Goal: Task Accomplishment & Management: Complete application form

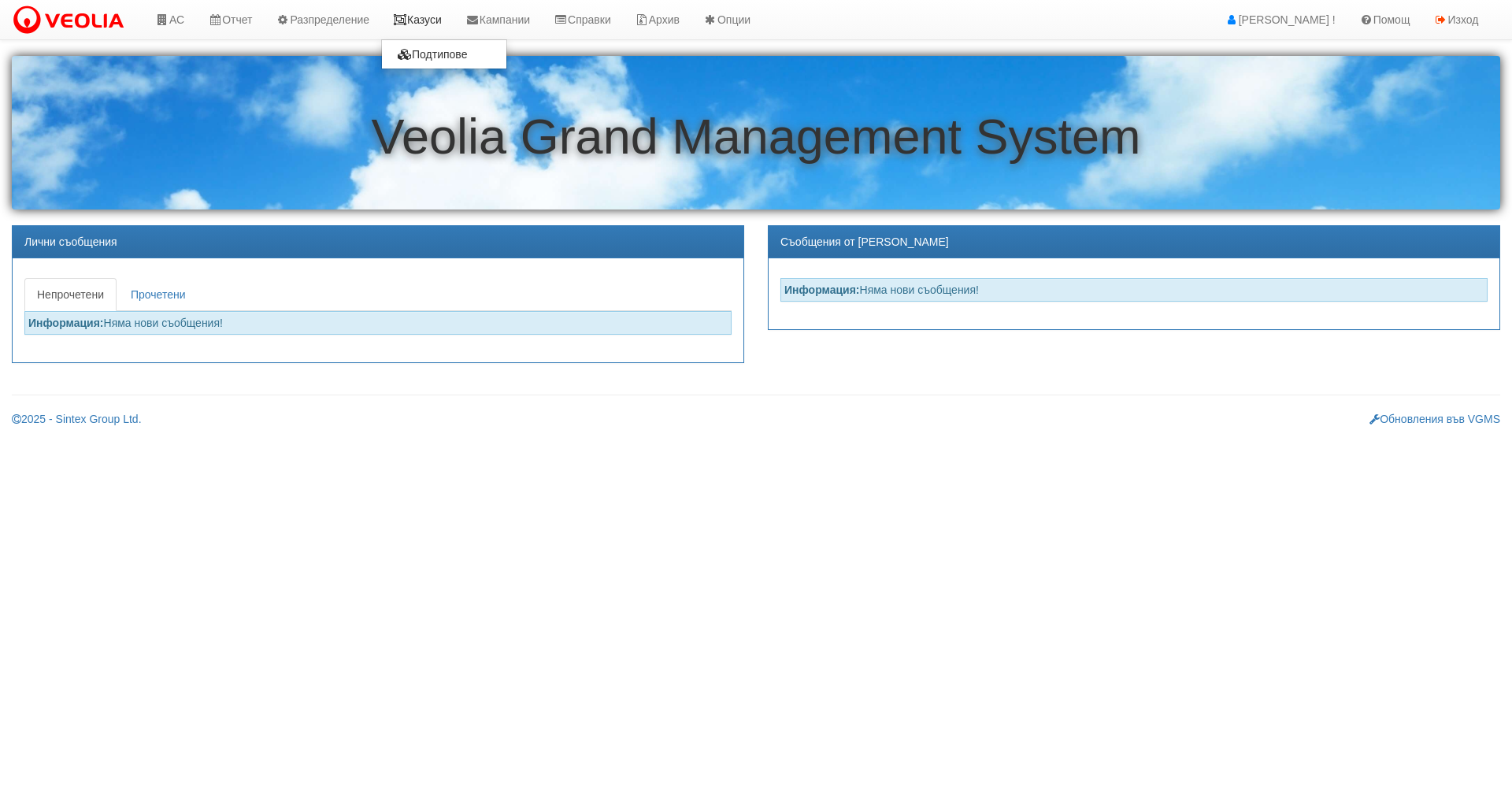
click at [425, 14] on link "Казуси" at bounding box center [417, 19] width 72 height 40
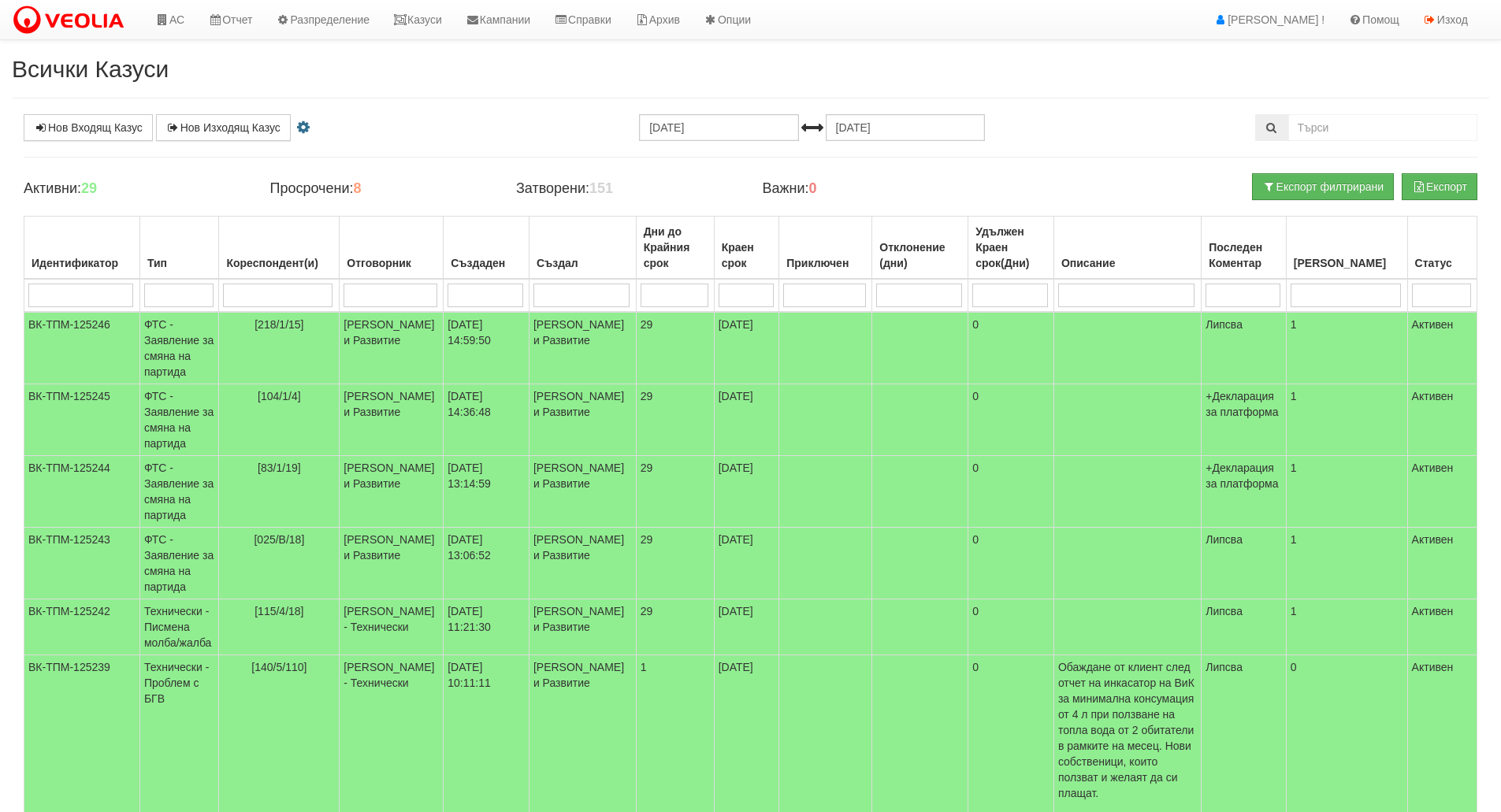
click at [209, 296] on input "search" at bounding box center [179, 295] width 70 height 23
type input "тех"
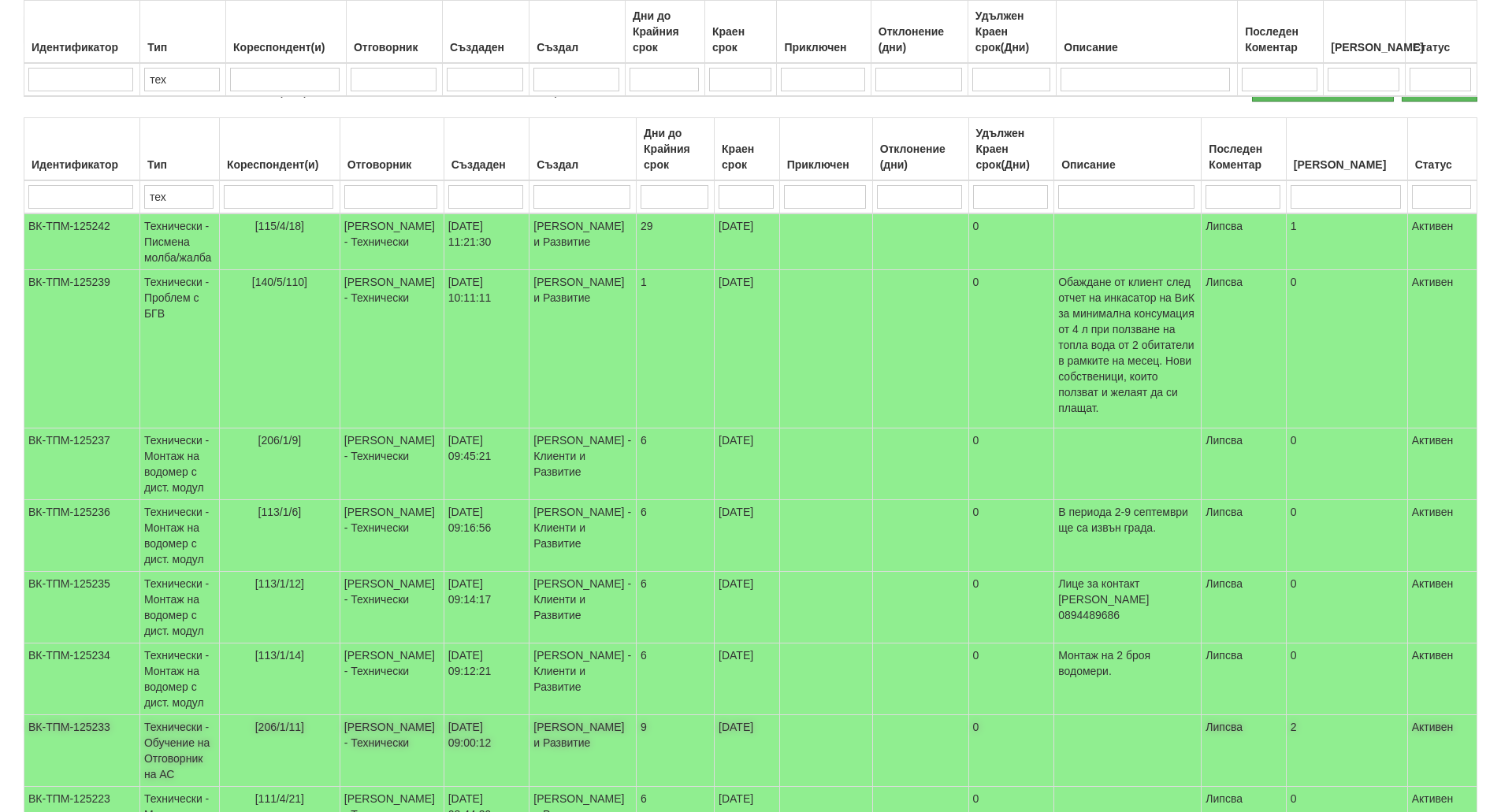
scroll to position [365, 0]
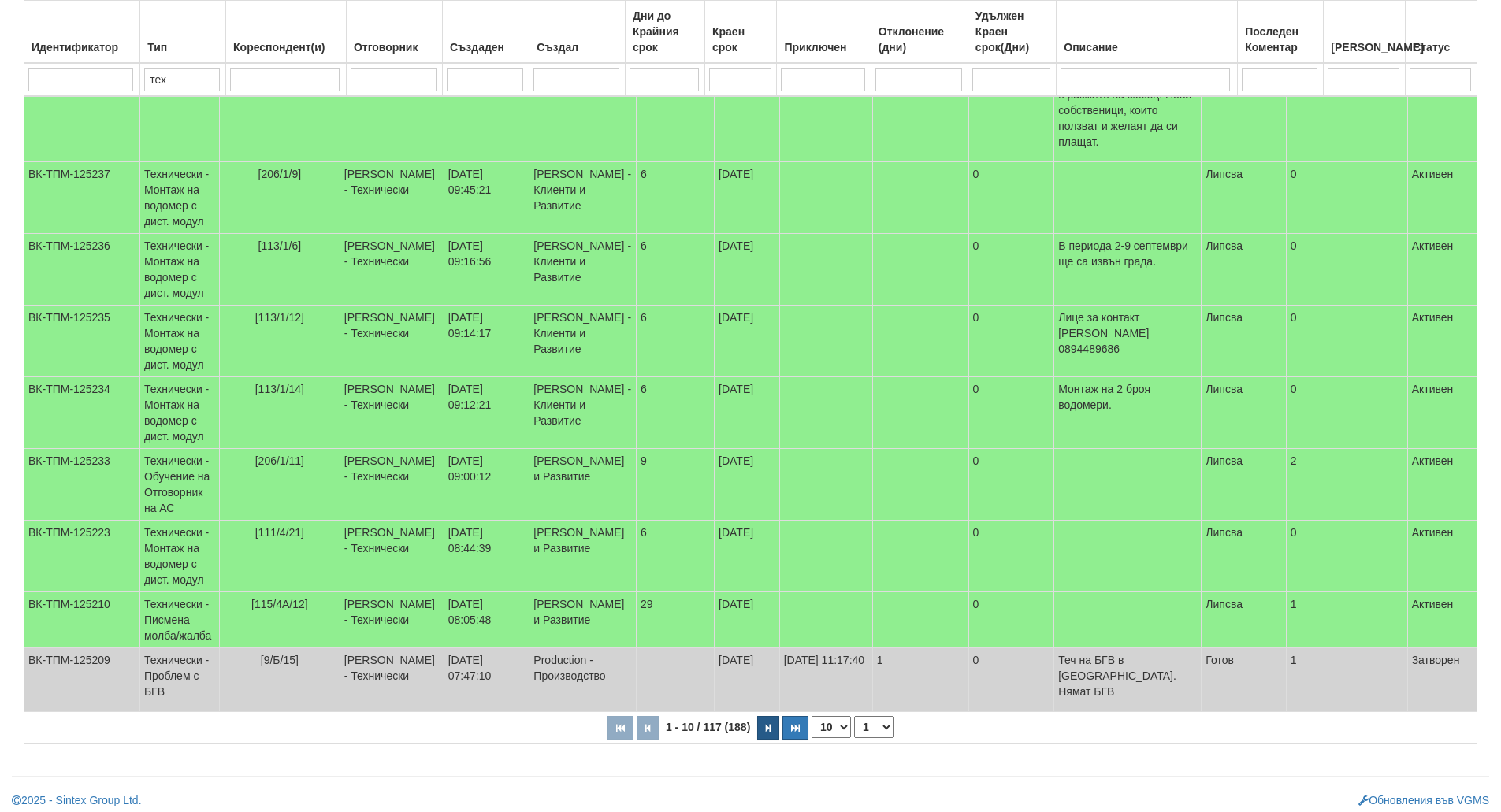
type input "тех"
click at [763, 717] on button "button" at bounding box center [768, 727] width 22 height 23
select select "2"
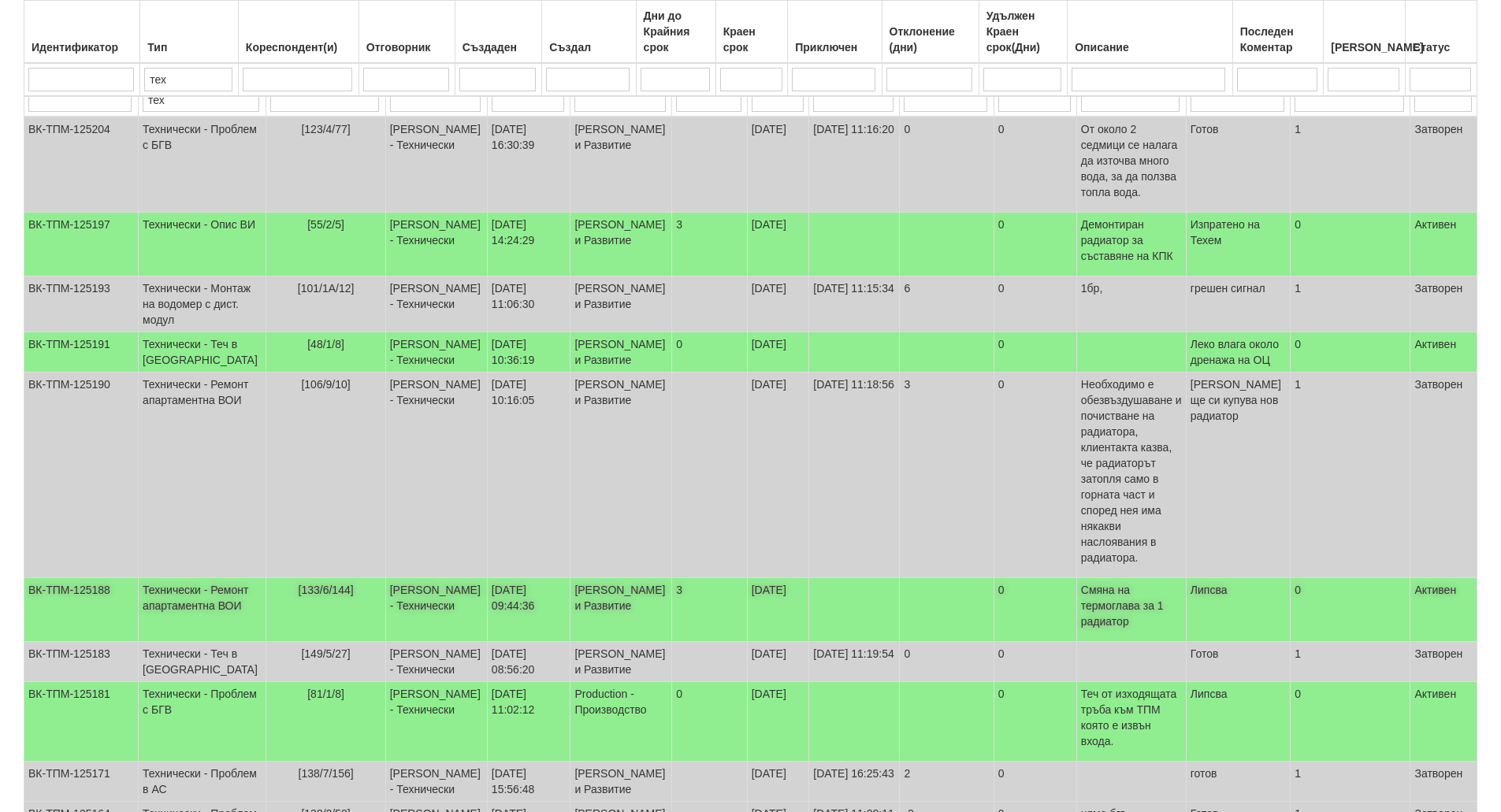
scroll to position [0, 0]
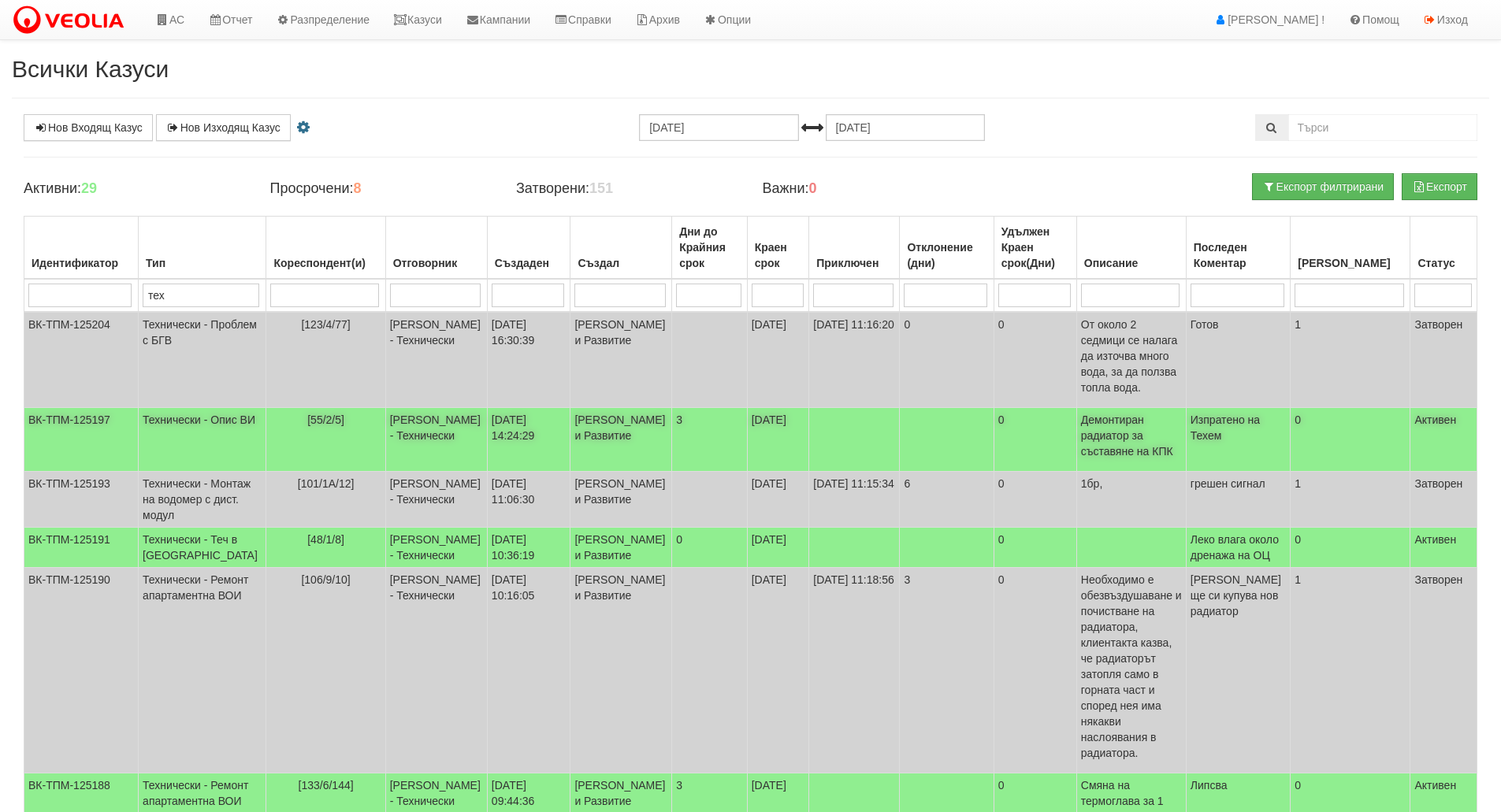
click at [334, 430] on td "[55/2/5]" at bounding box center [326, 440] width 119 height 64
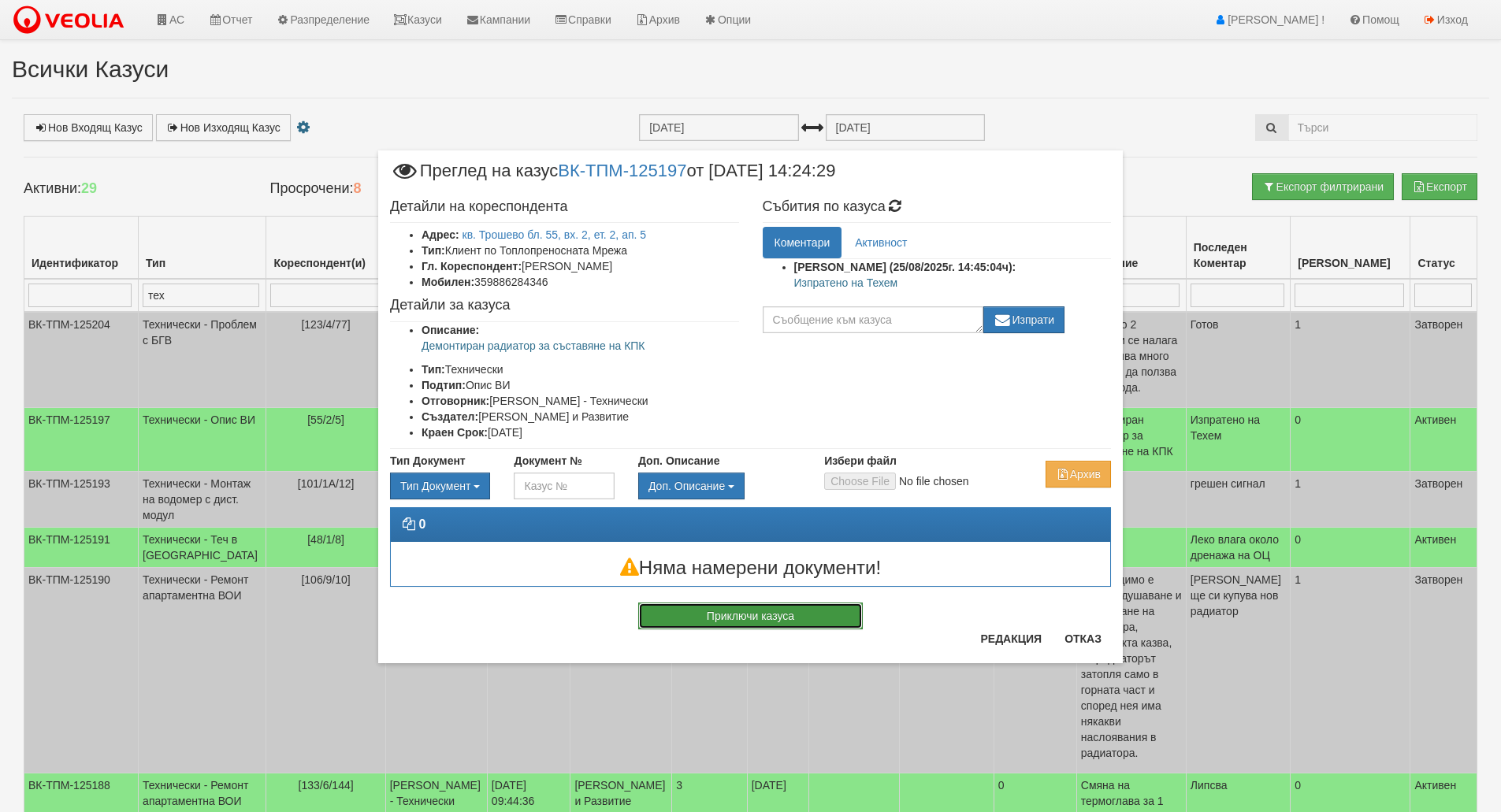
click at [753, 621] on button "Приключи казуса" at bounding box center [750, 616] width 224 height 27
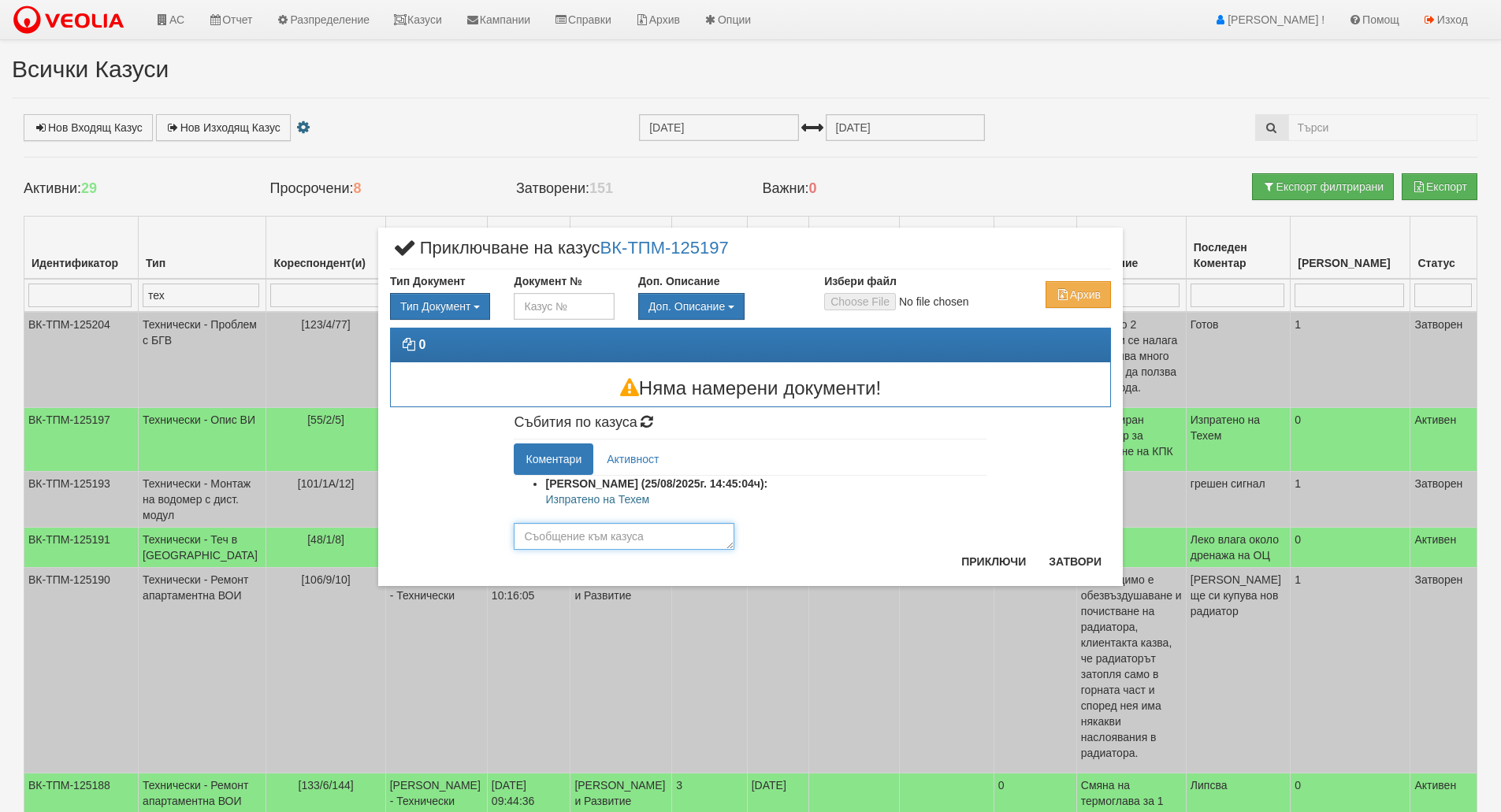
click at [586, 535] on textarea at bounding box center [624, 537] width 220 height 27
type textarea "Ще се изпълни след възлагане от ТЕХЕМ."
click at [1005, 569] on button "Приключи" at bounding box center [993, 562] width 83 height 25
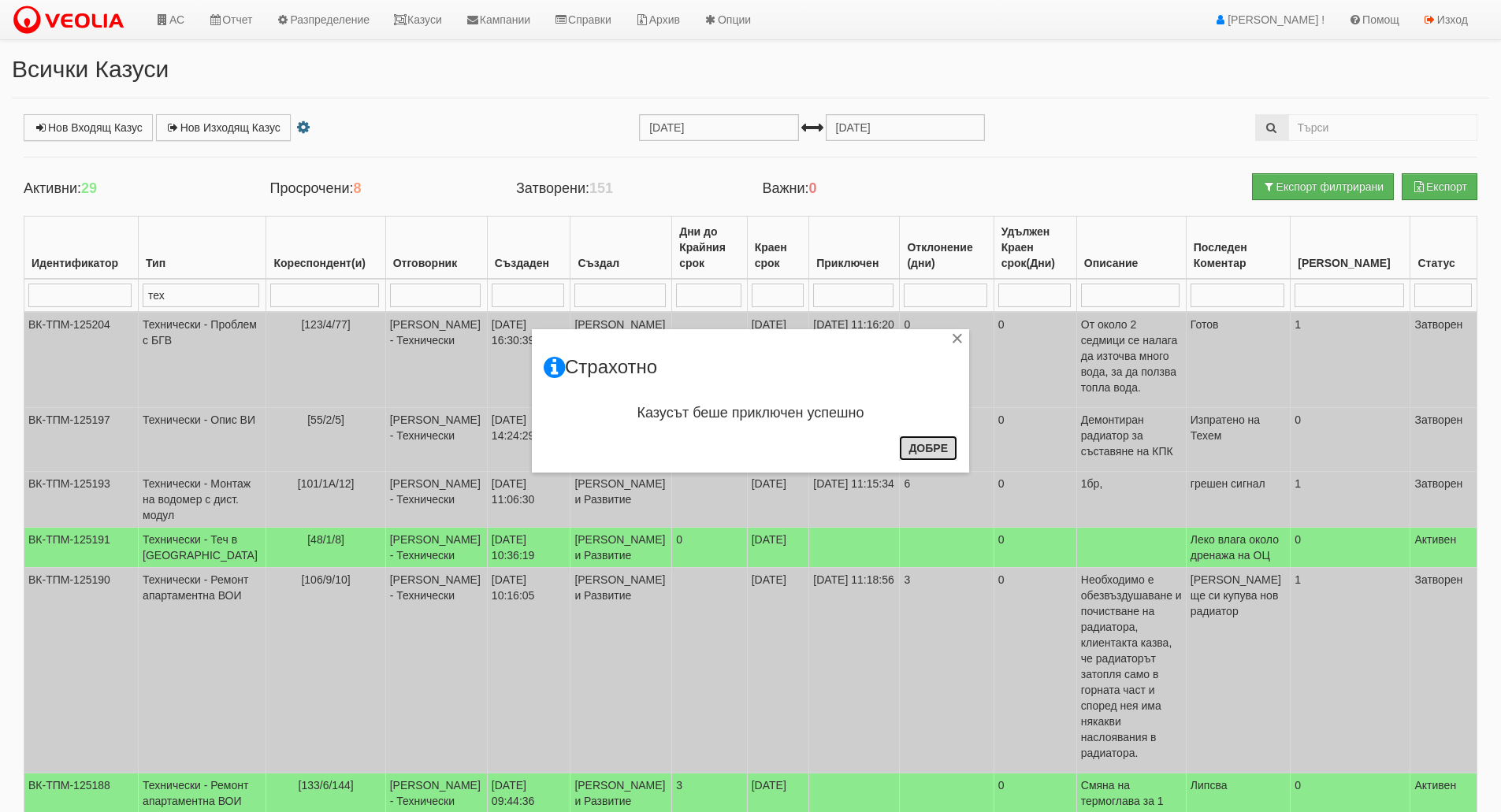
click at [934, 454] on button "Добре" at bounding box center [928, 448] width 58 height 25
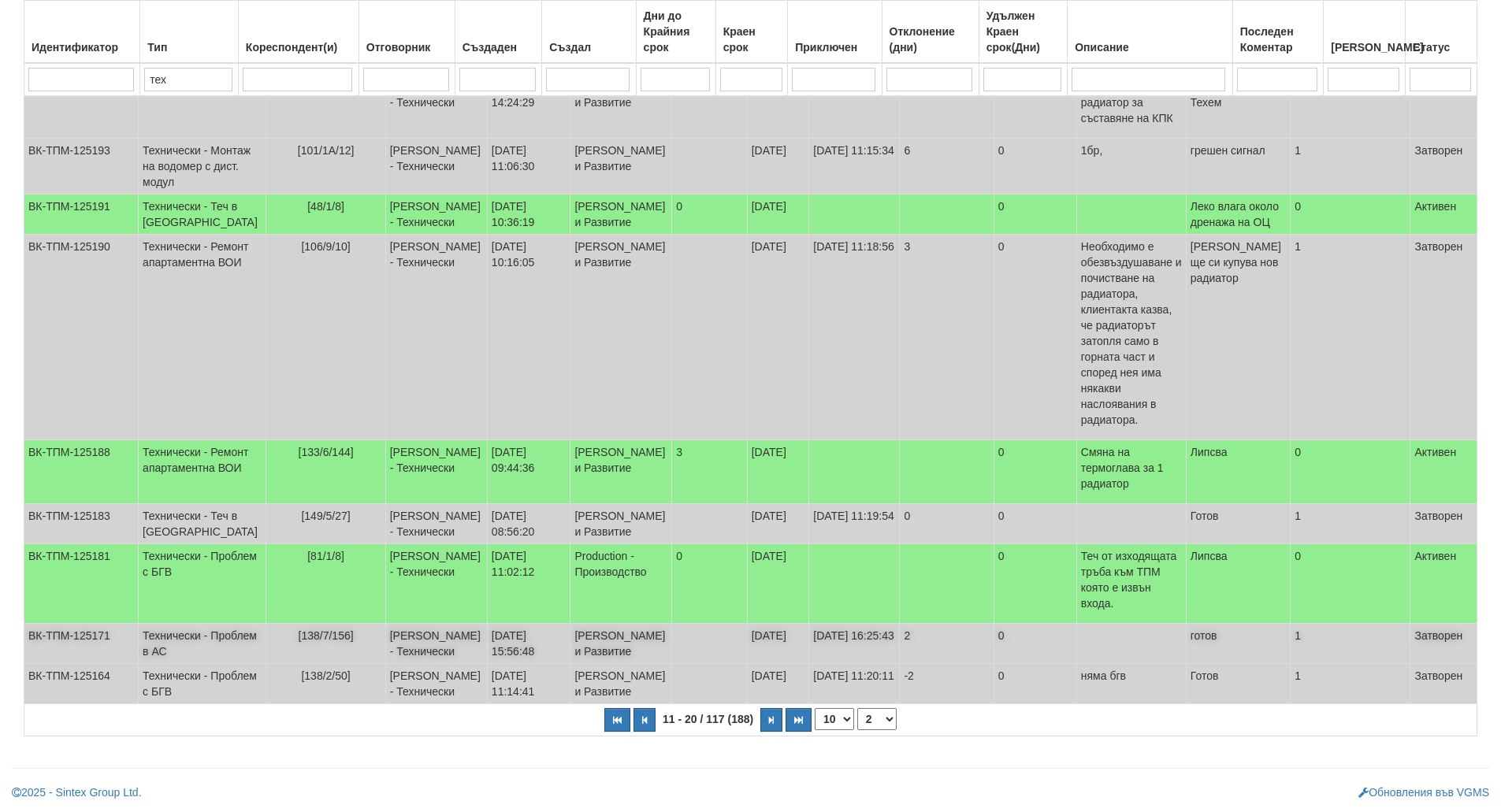
scroll to position [357, 0]
click at [769, 724] on icon "button" at bounding box center [771, 719] width 5 height 9
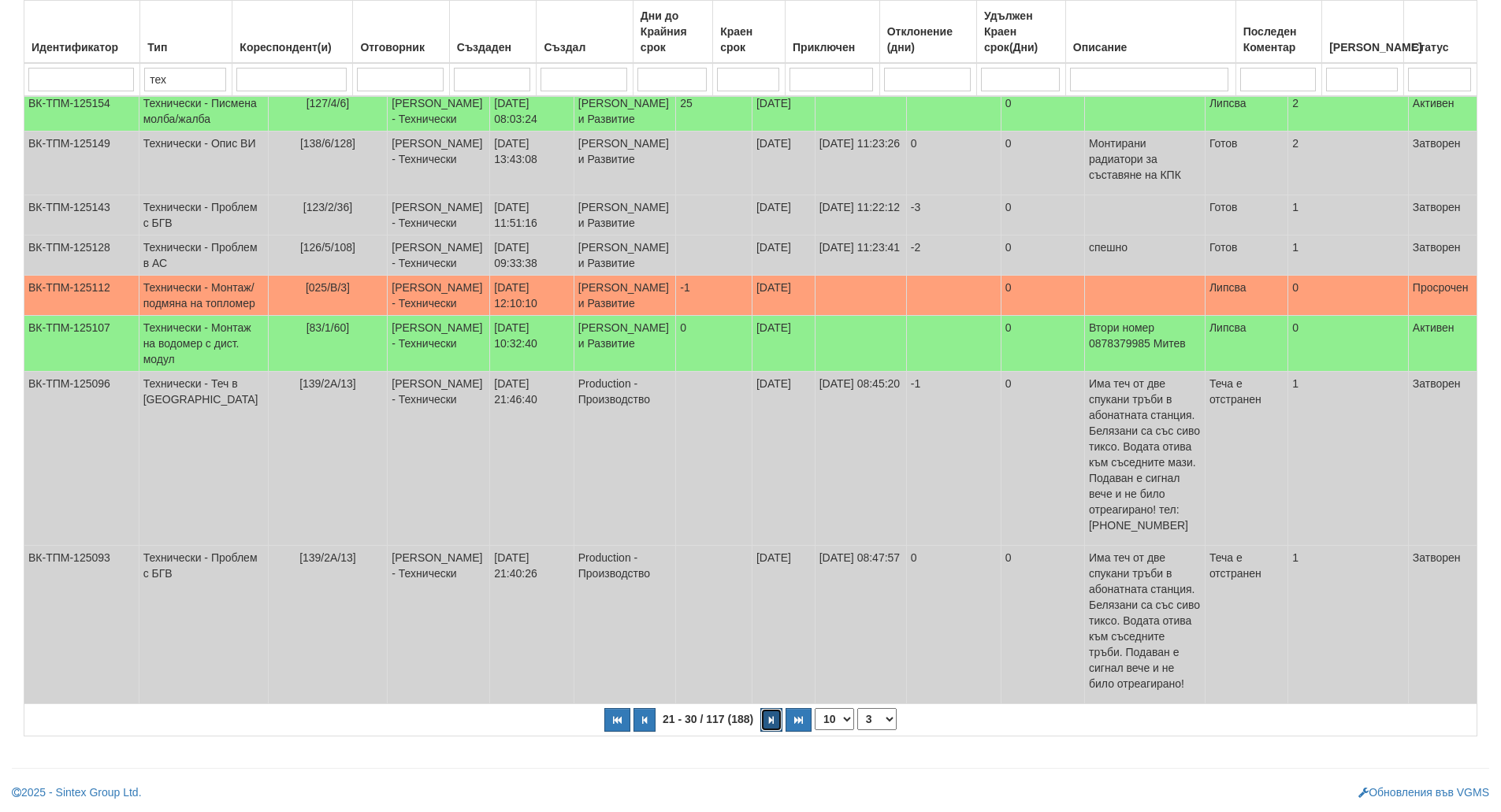
click at [777, 714] on button "button" at bounding box center [771, 719] width 22 height 23
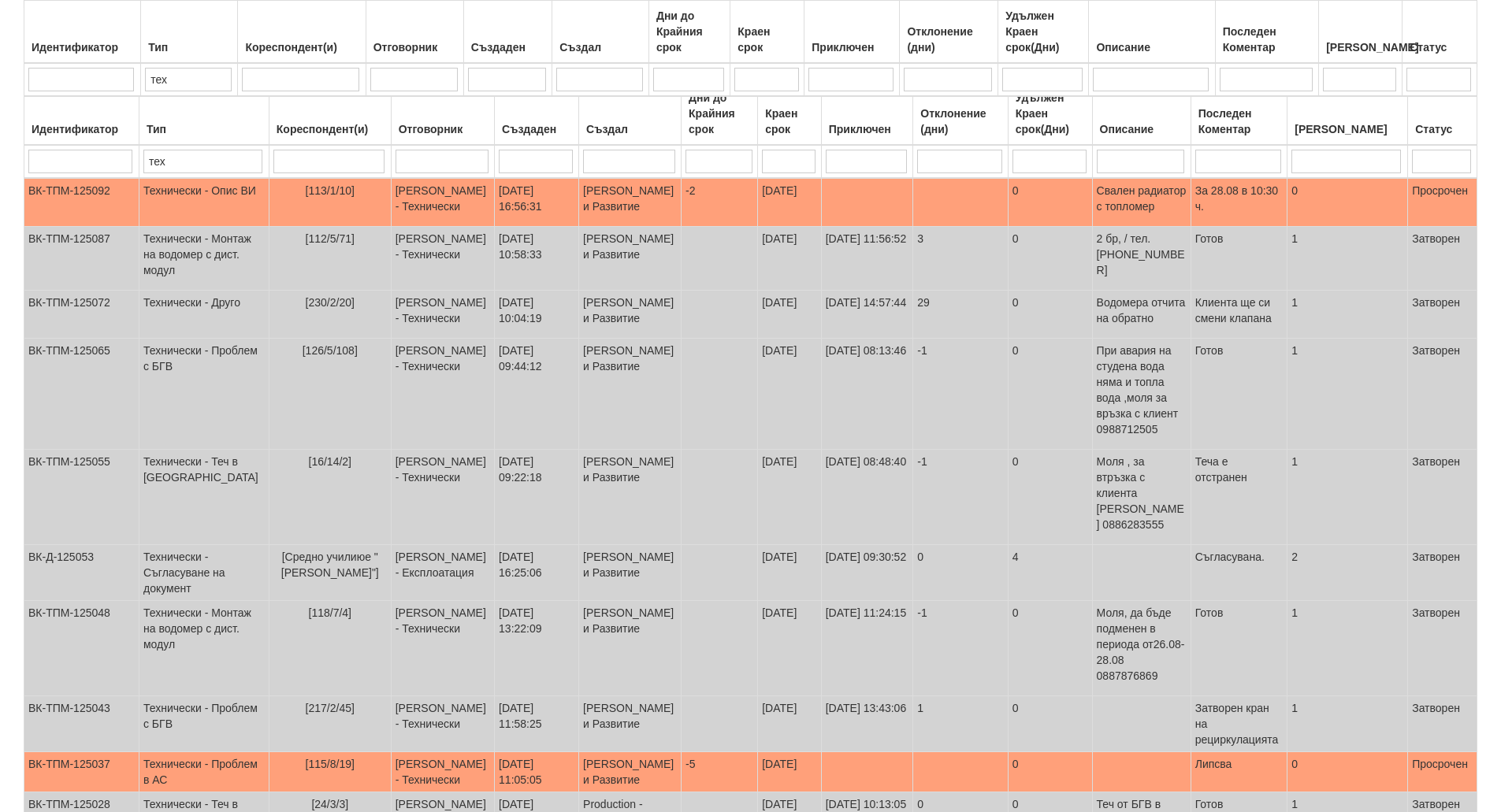
scroll to position [246, 0]
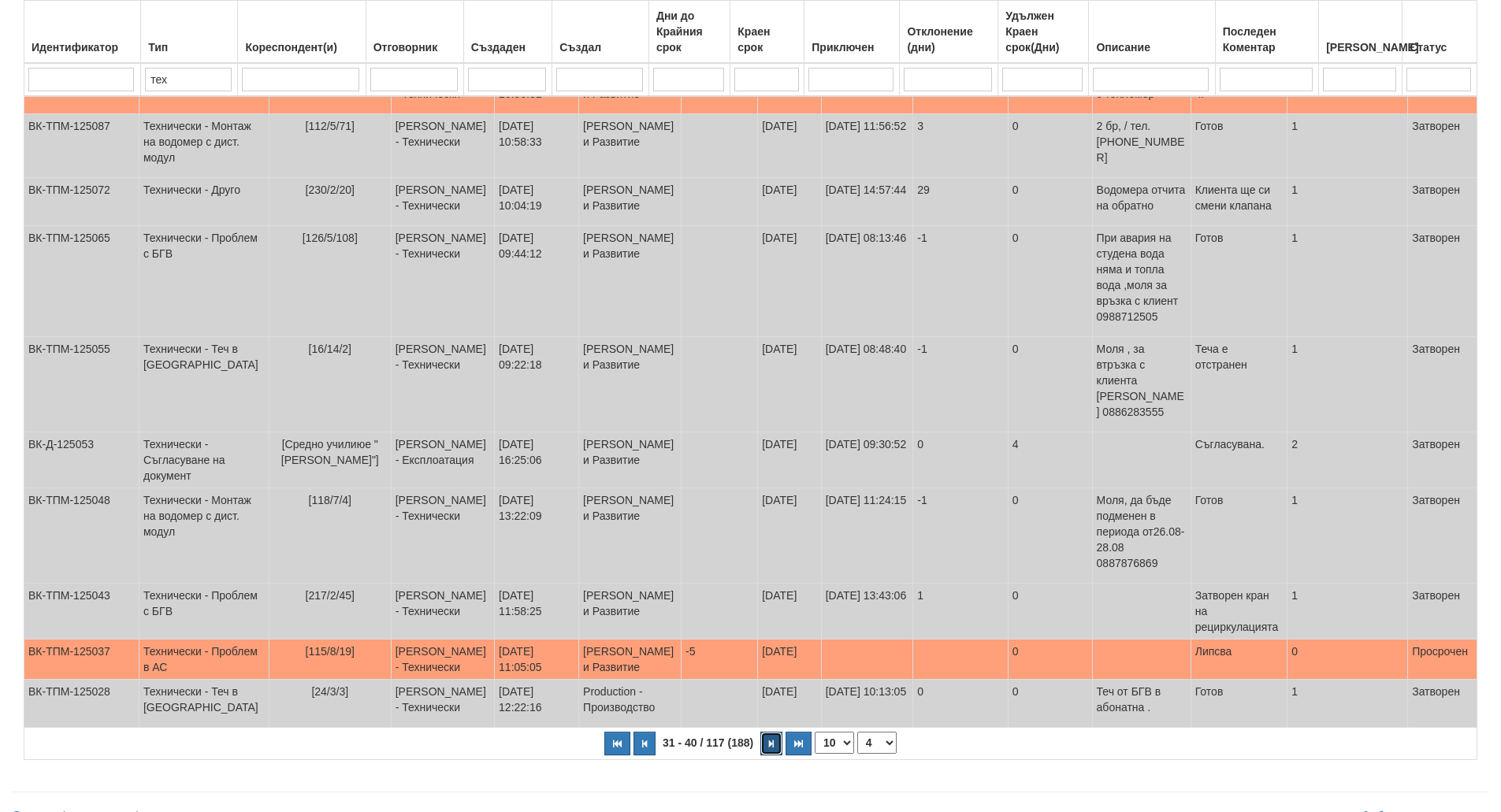
click at [767, 732] on button "button" at bounding box center [771, 743] width 22 height 23
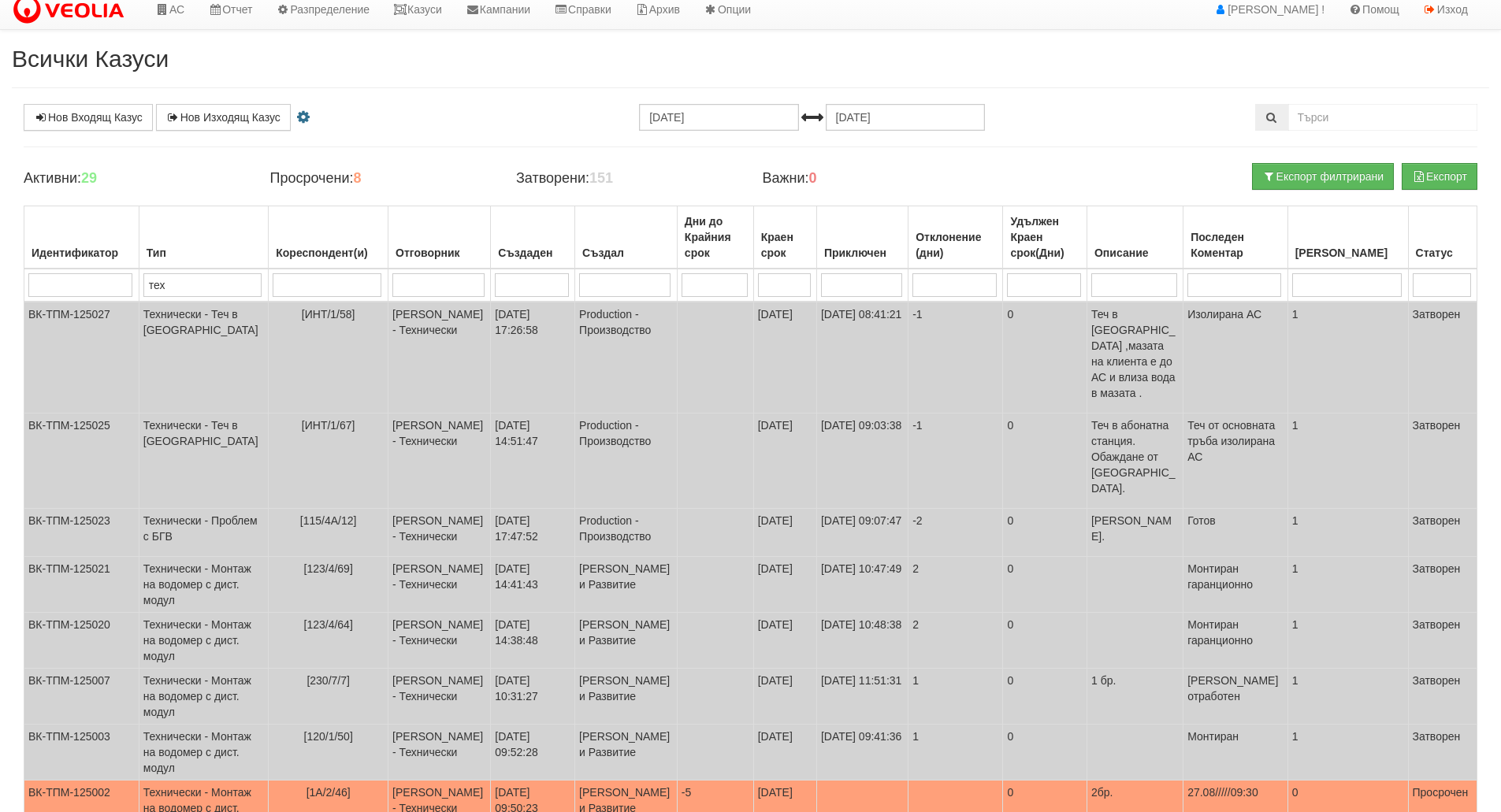
scroll to position [294, 0]
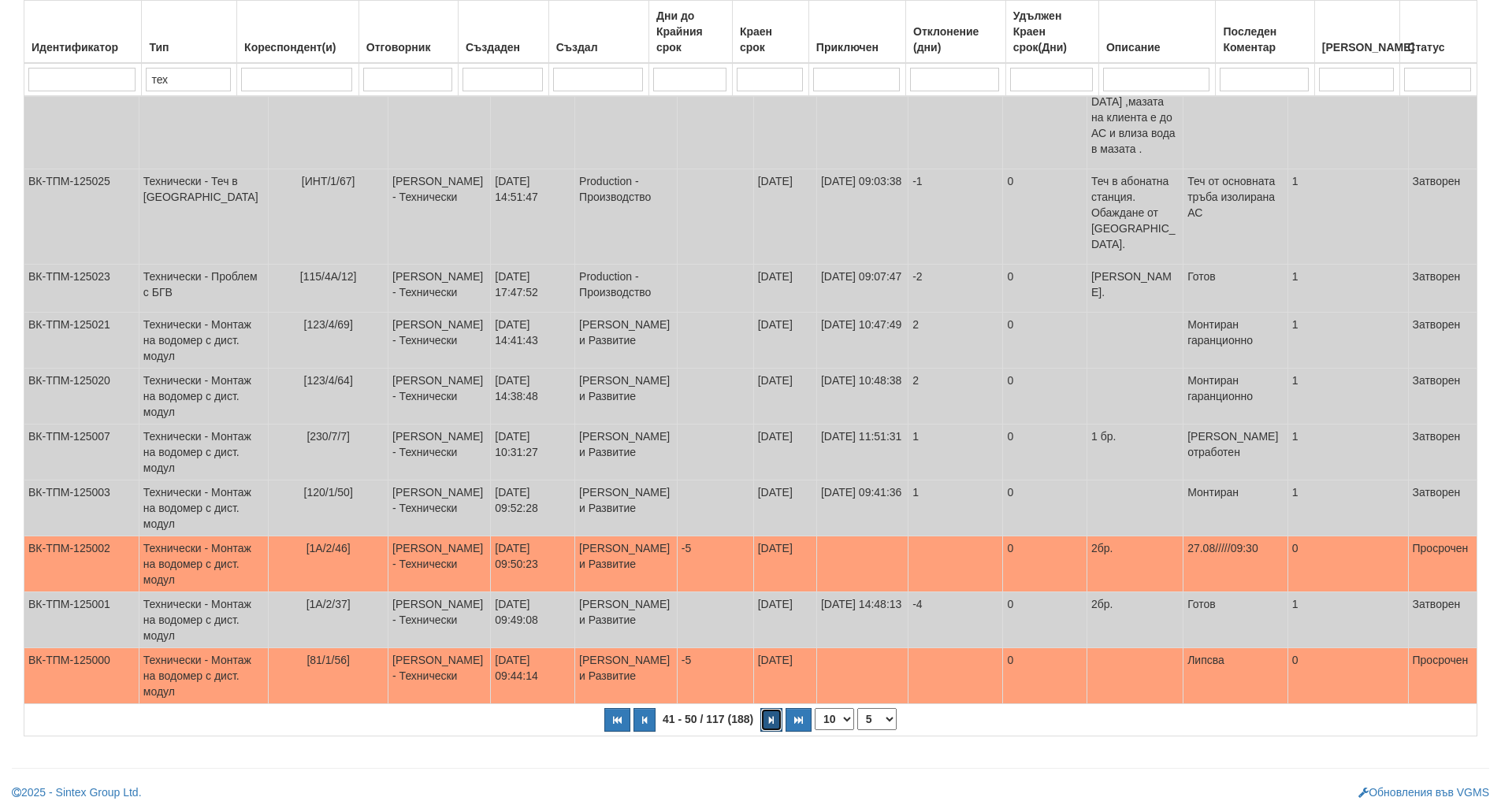
click at [765, 724] on button "button" at bounding box center [771, 719] width 22 height 23
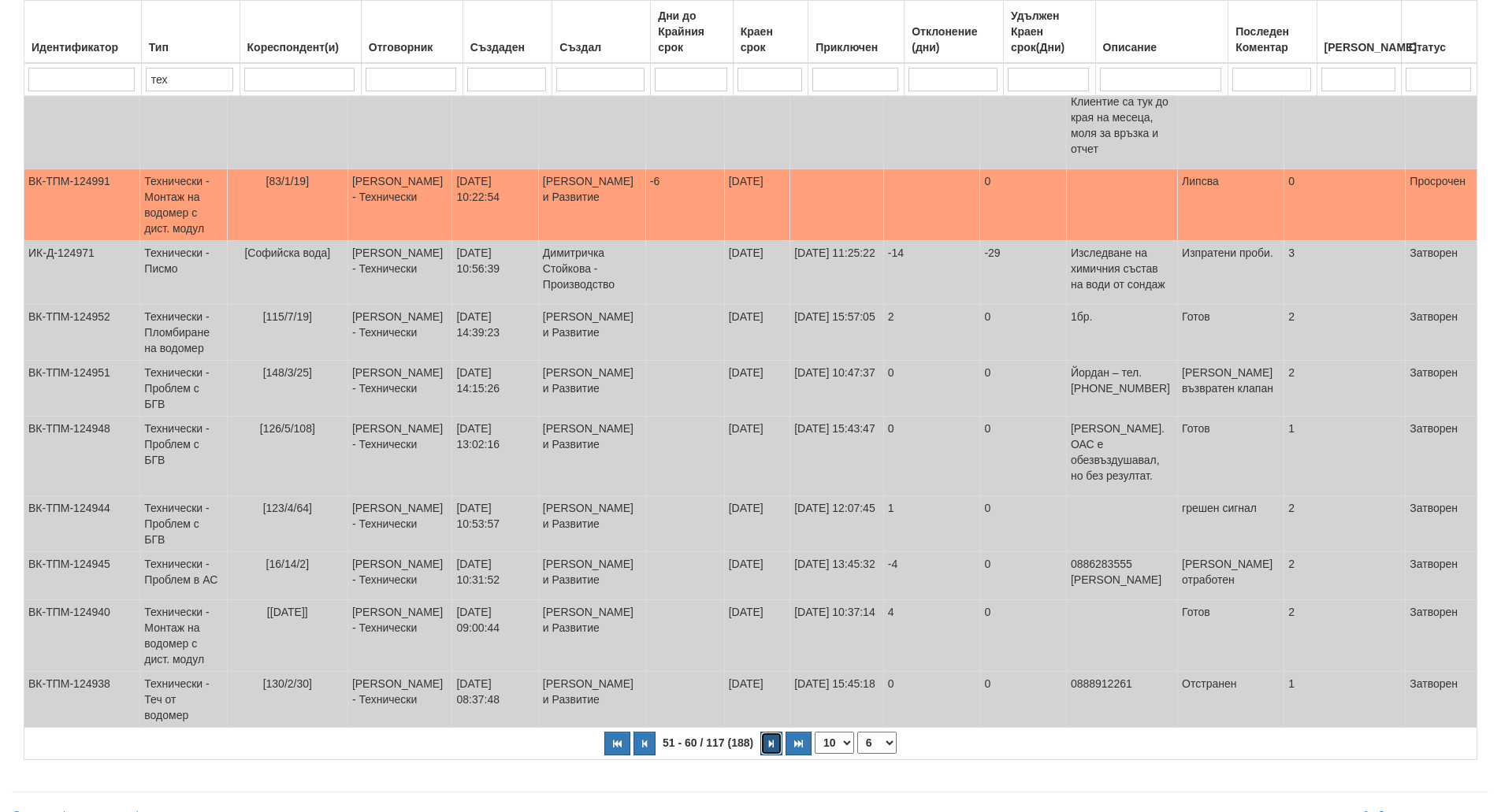
click at [766, 732] on button "button" at bounding box center [771, 743] width 22 height 23
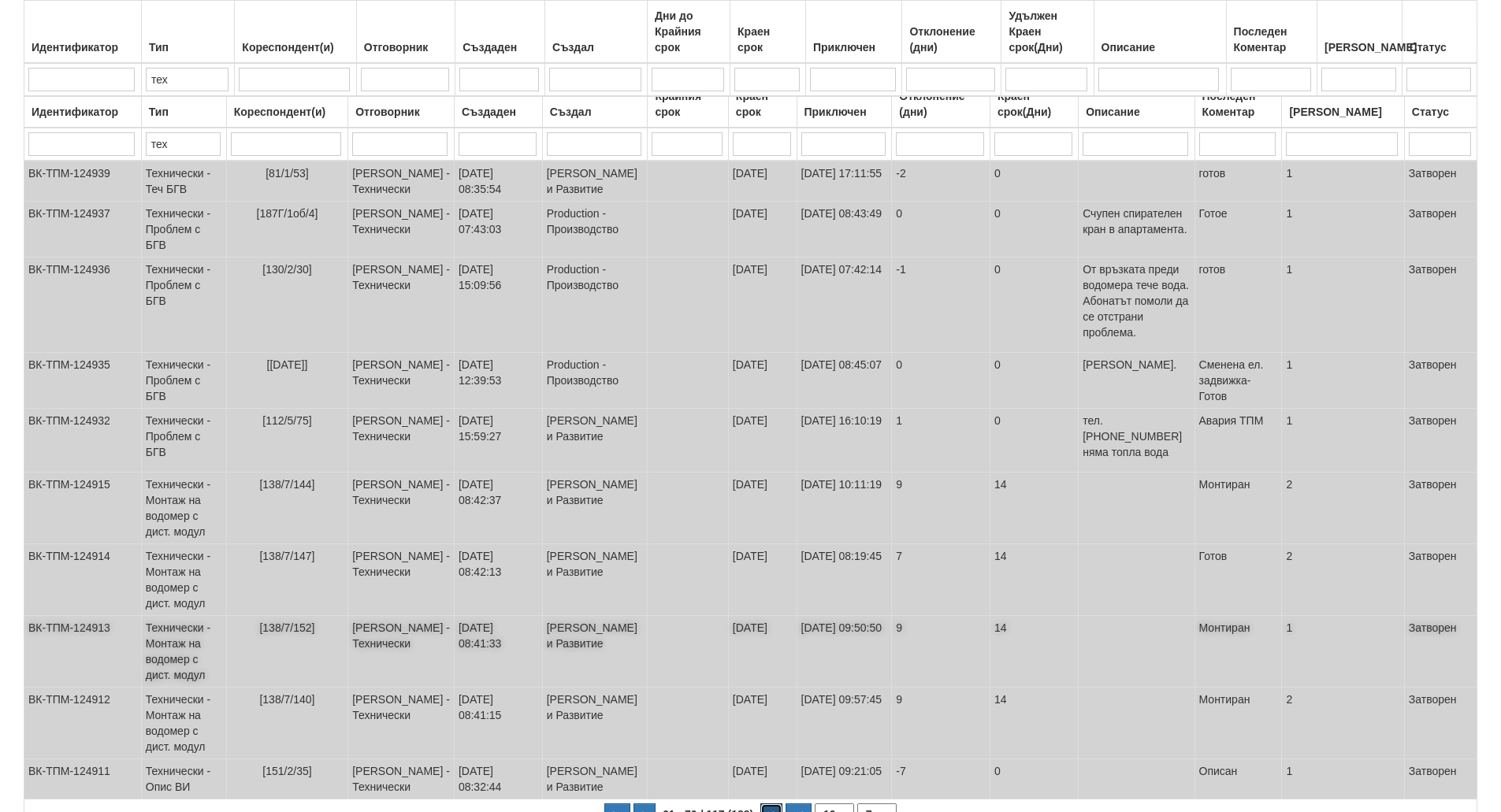
scroll to position [246, 0]
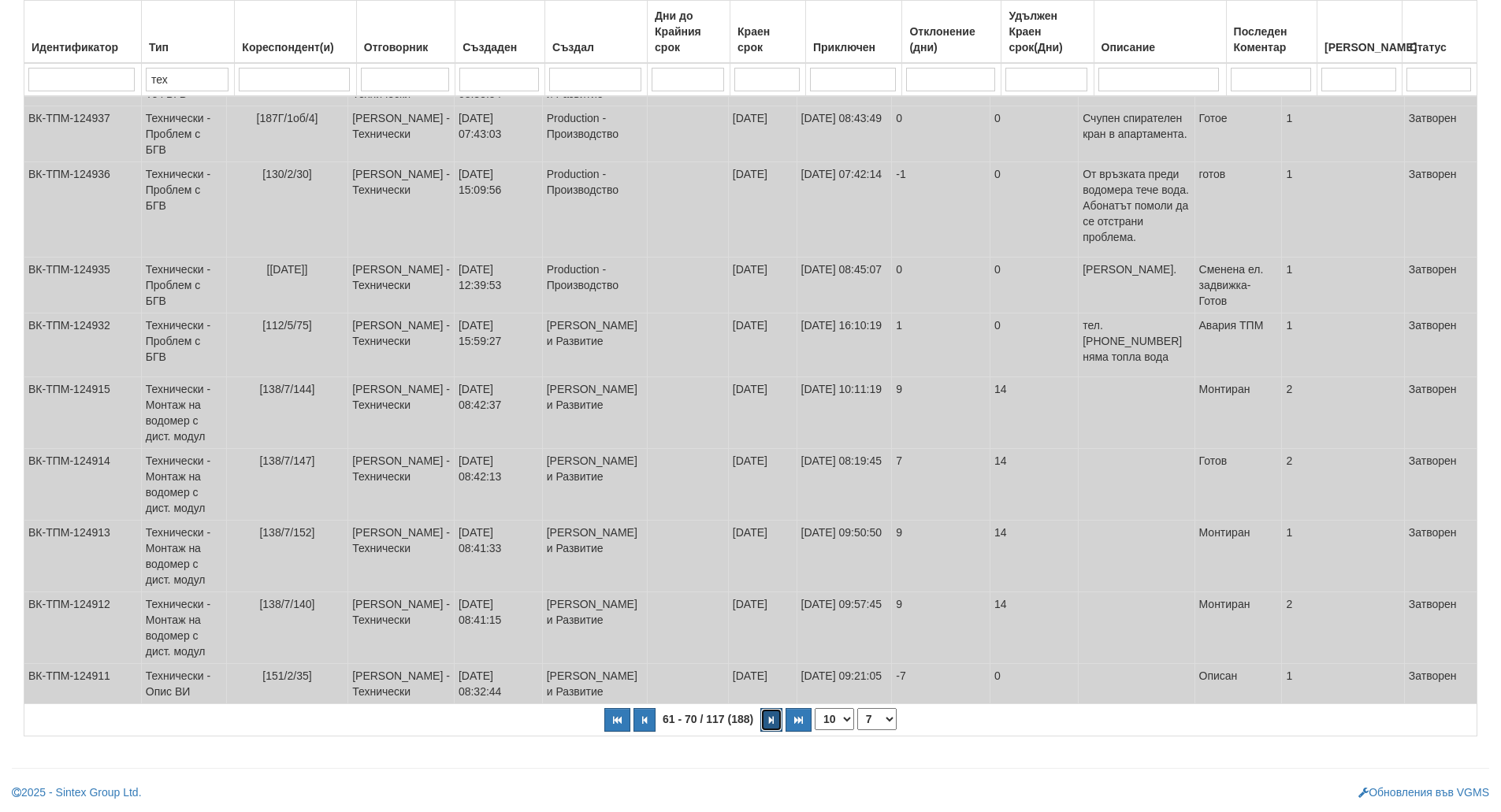
click at [766, 721] on button "button" at bounding box center [771, 719] width 22 height 23
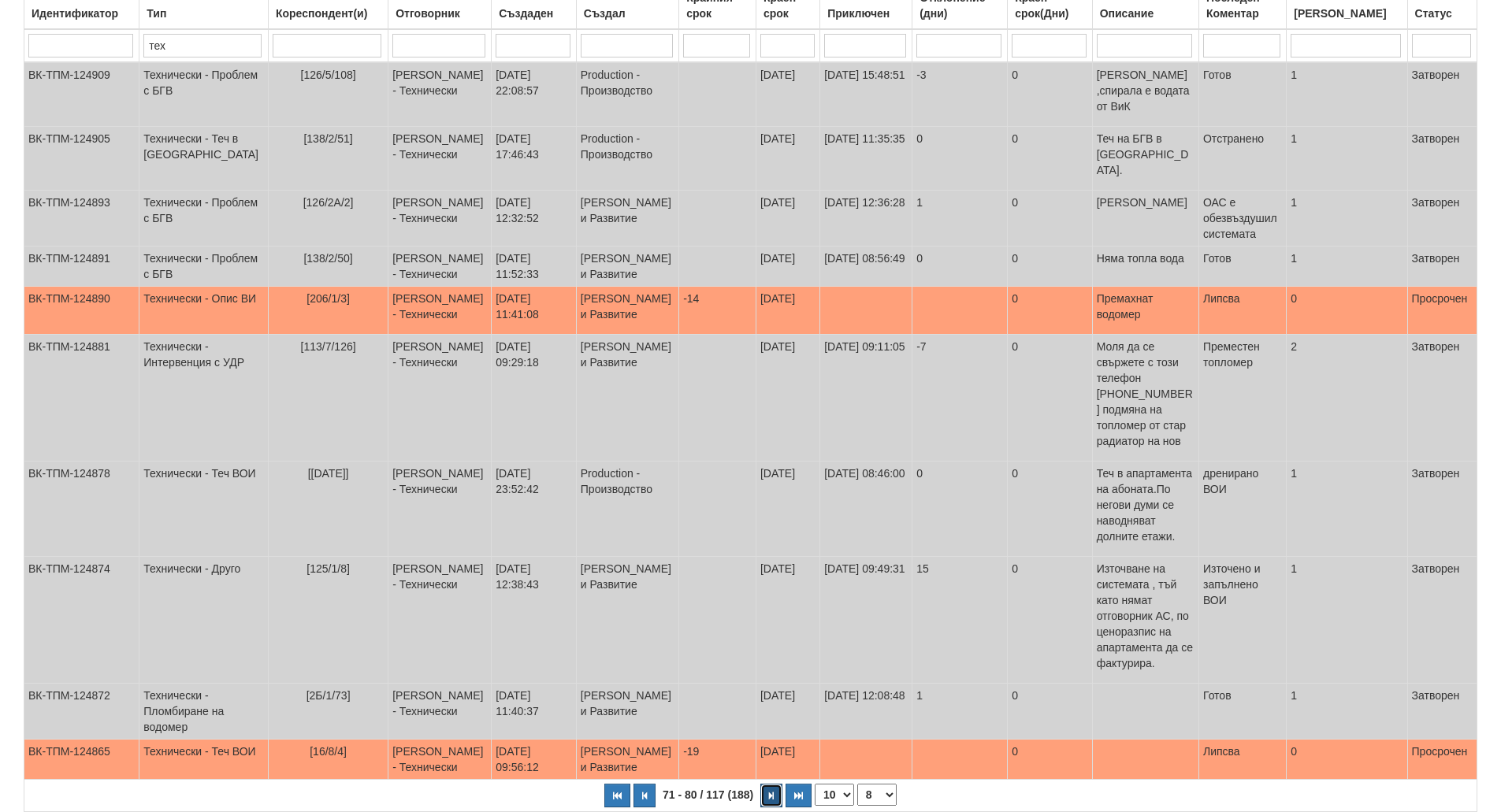
scroll to position [263, 0]
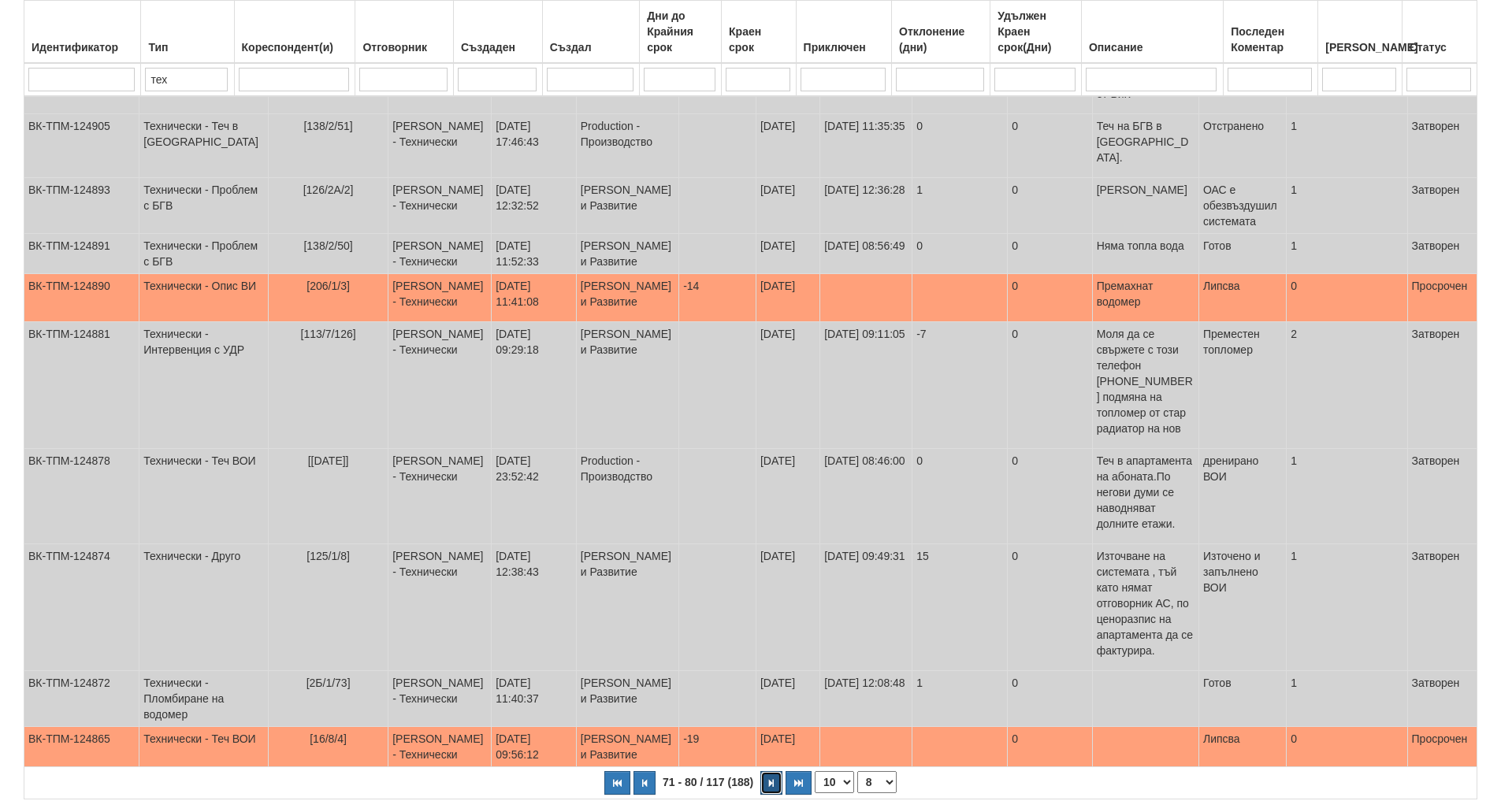
click at [769, 779] on icon "button" at bounding box center [771, 783] width 5 height 9
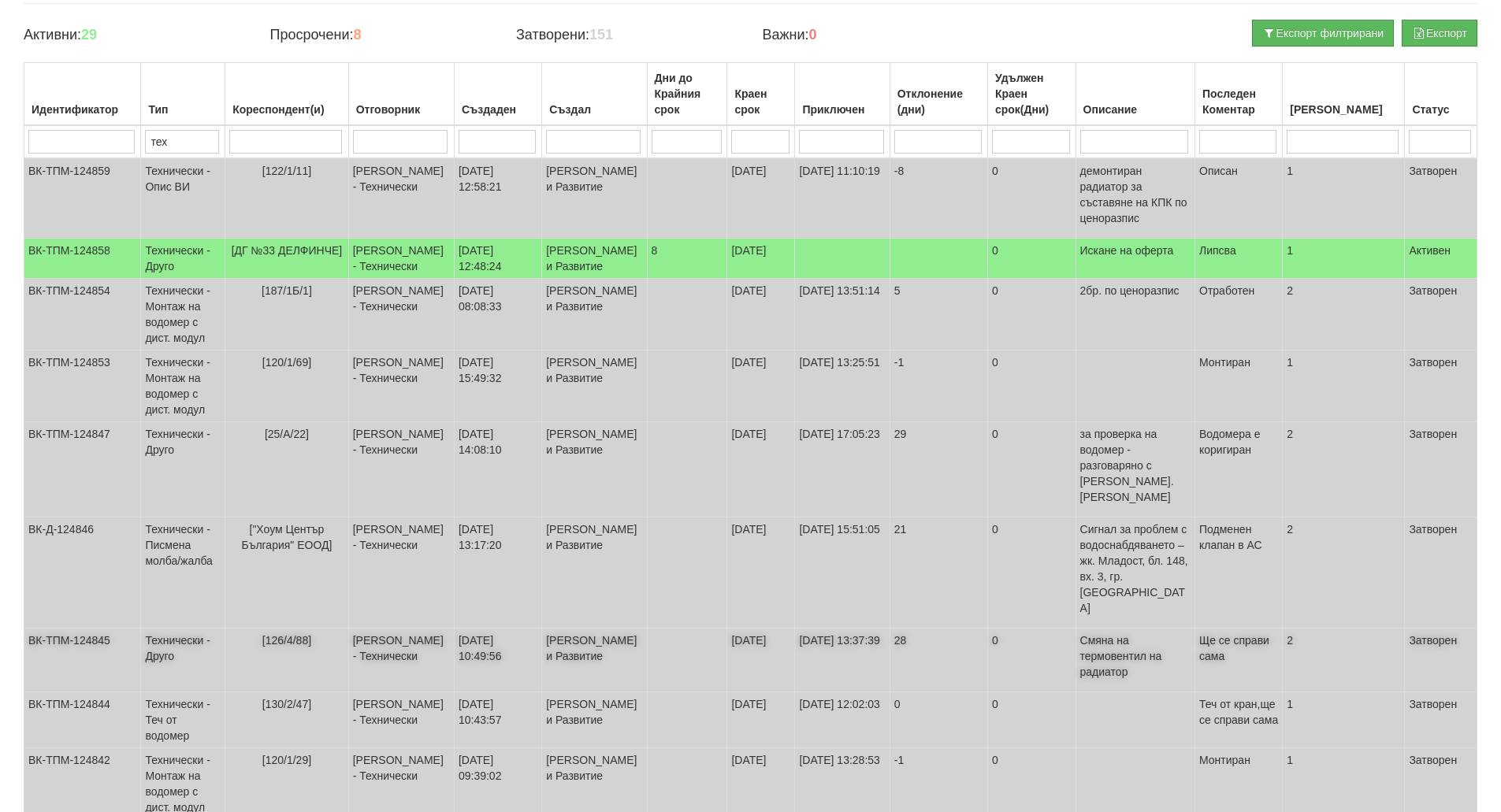
scroll to position [270, 0]
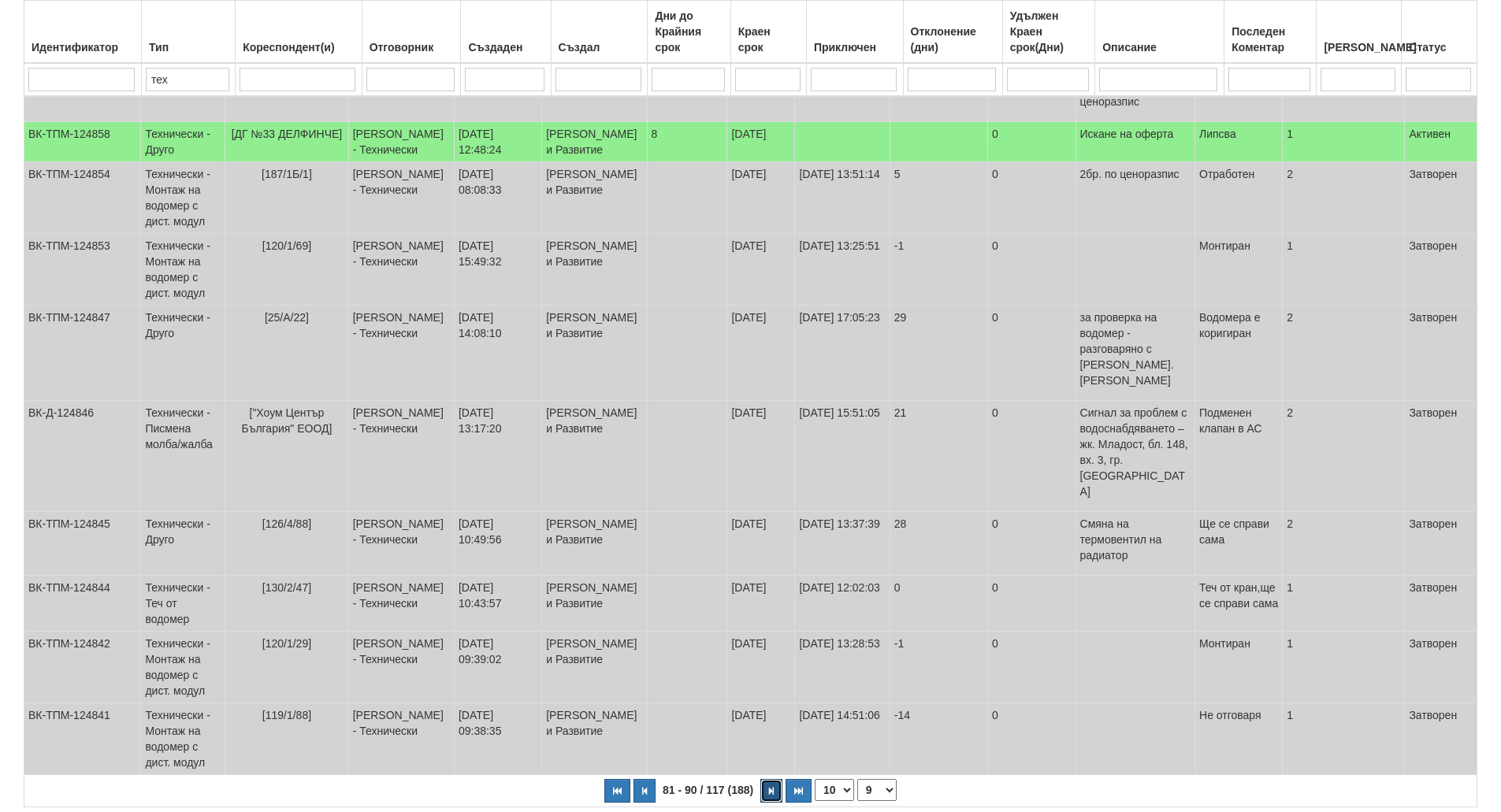
click at [769, 787] on icon "button" at bounding box center [771, 791] width 5 height 9
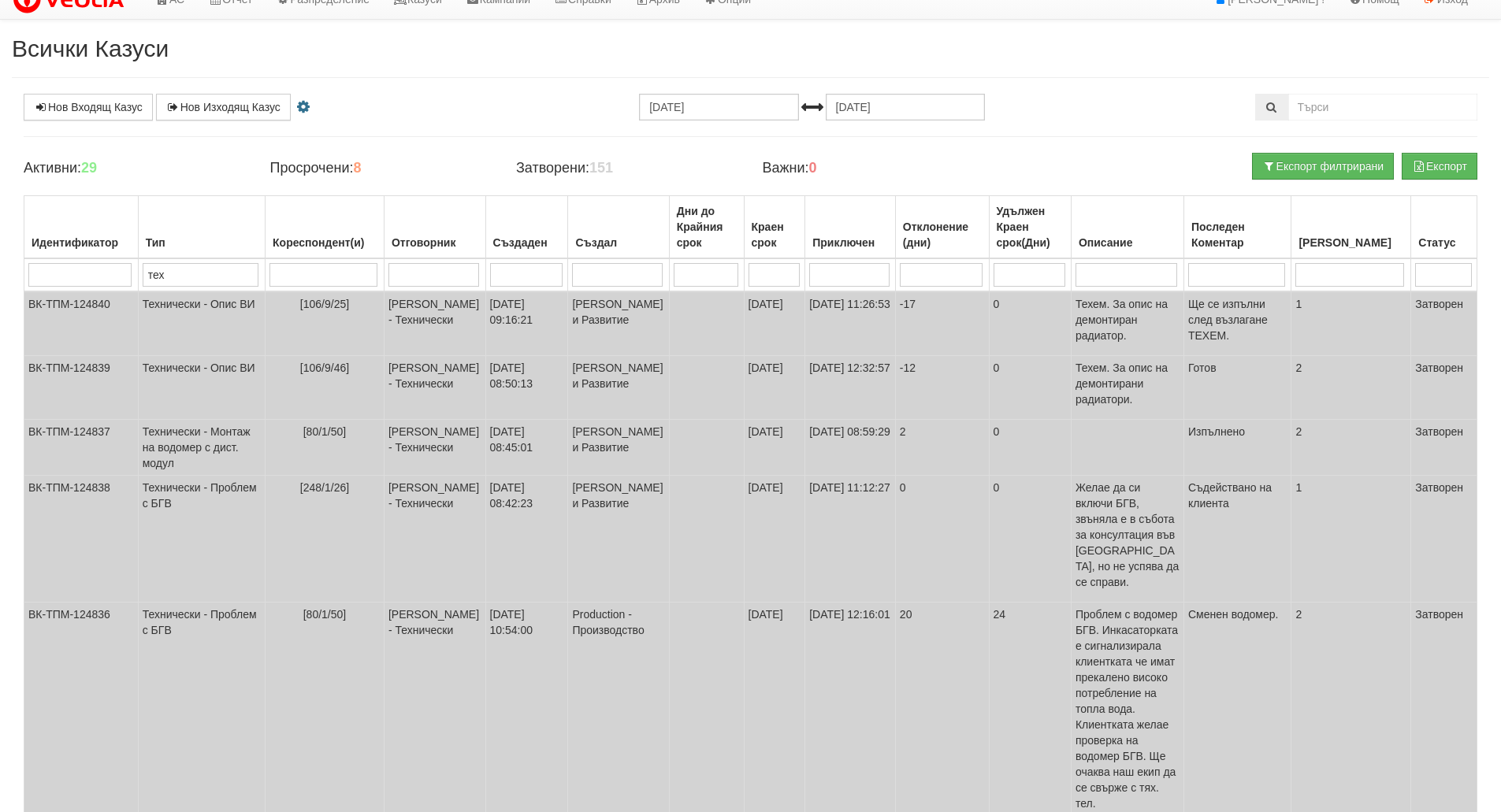
scroll to position [0, 0]
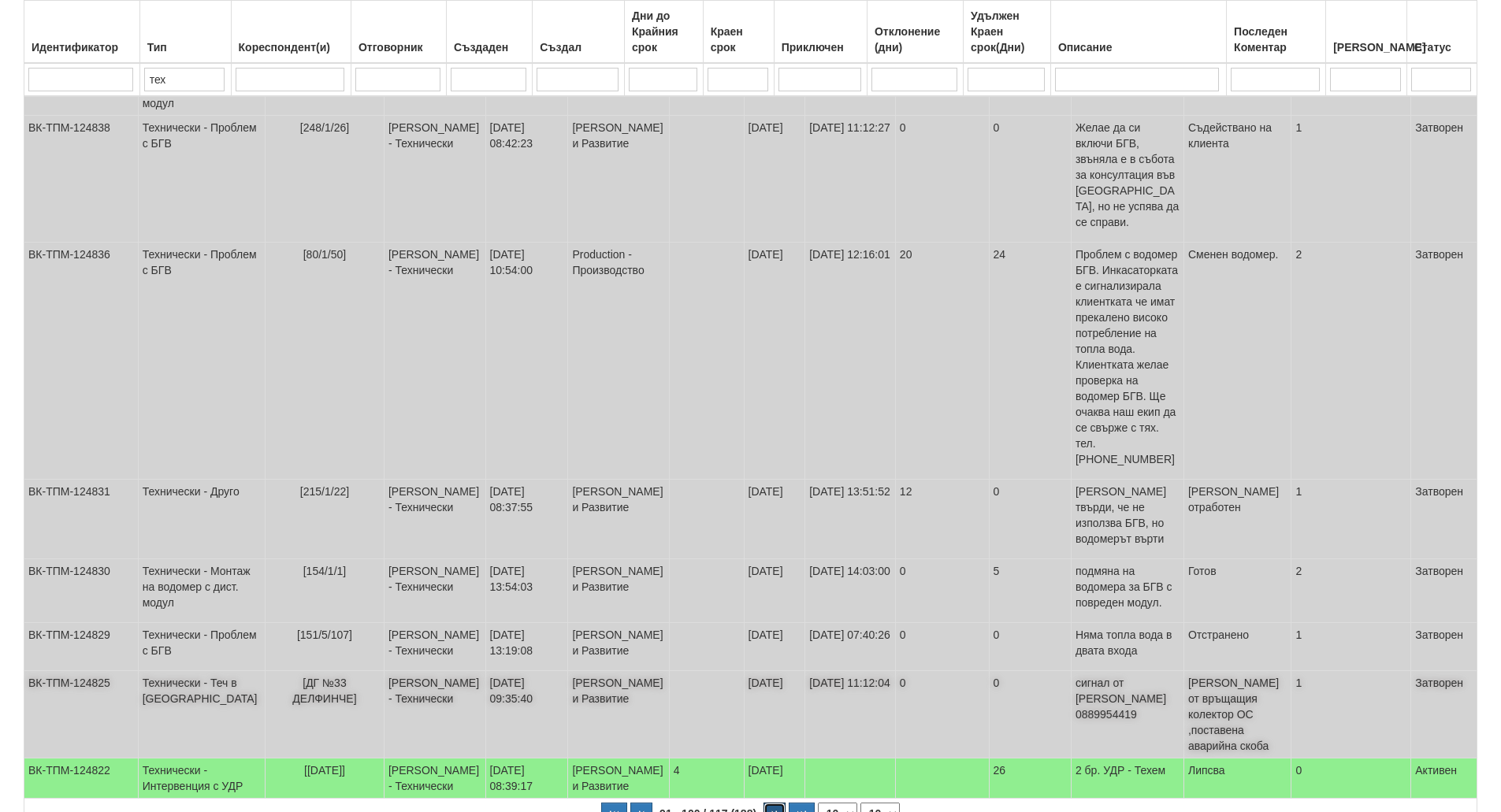
click at [769, 802] on button "button" at bounding box center [774, 814] width 22 height 23
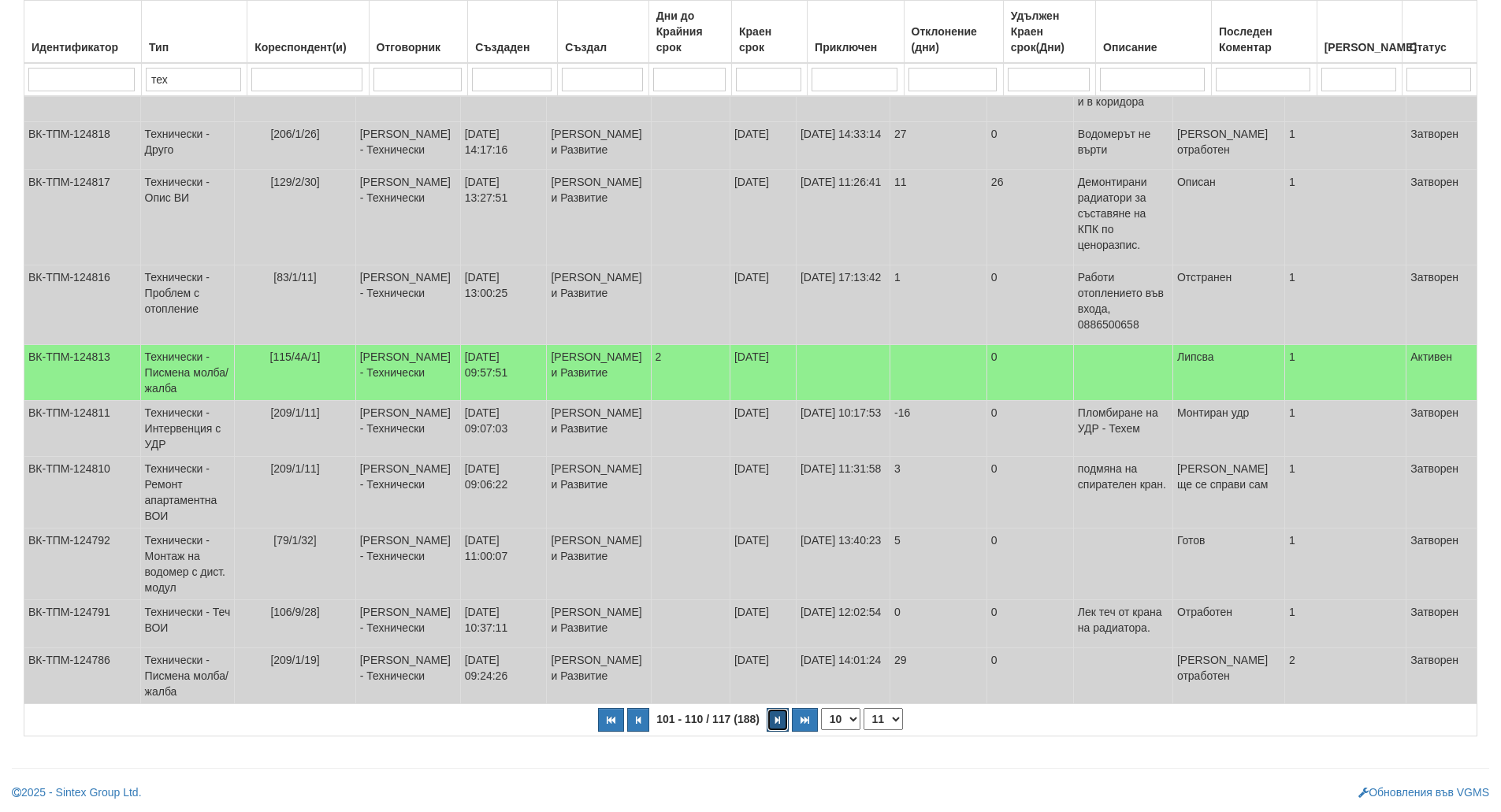
click at [768, 718] on button "button" at bounding box center [778, 719] width 22 height 23
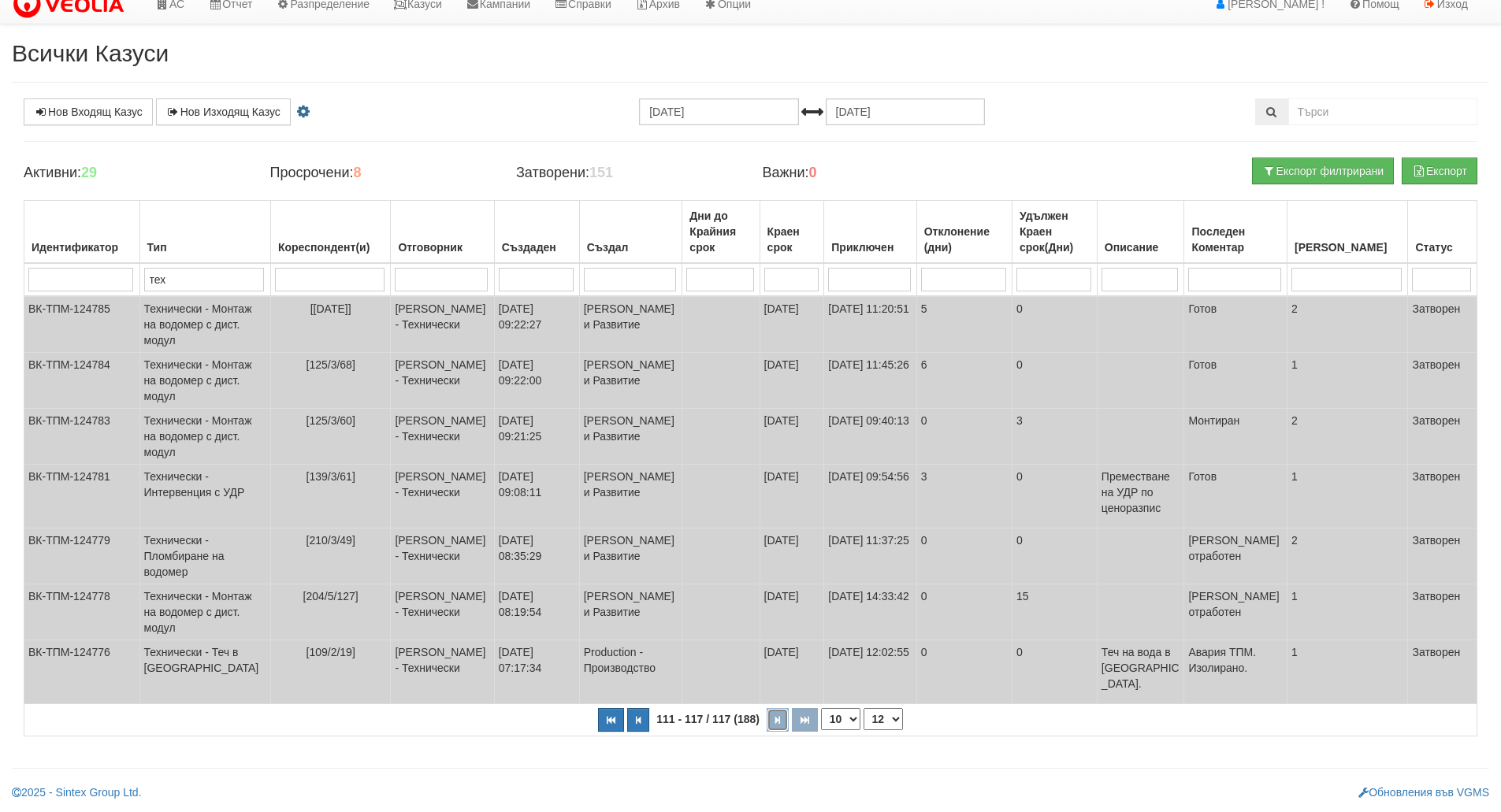
scroll to position [63, 0]
click at [622, 723] on button "button" at bounding box center [610, 719] width 26 height 23
select select "1"
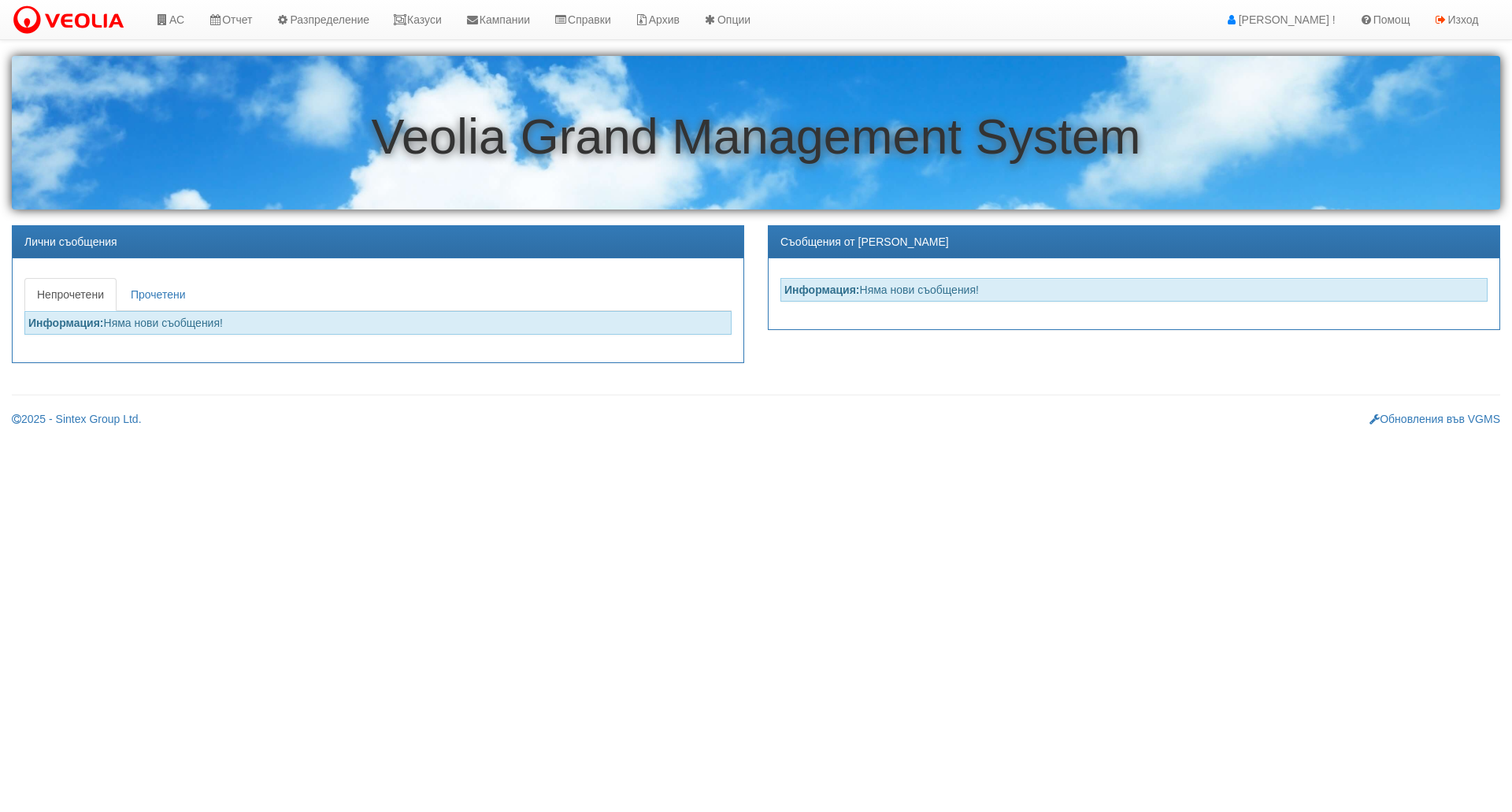
drag, startPoint x: 1506, startPoint y: 1, endPoint x: 491, endPoint y: 462, distance: 1114.8
click at [491, 438] on html "АС Отчет Настройки Период Глобални Параметри Сваляне Отчетни Карти Нулиране УДР" at bounding box center [756, 219] width 1512 height 438
